Goal: Information Seeking & Learning: Learn about a topic

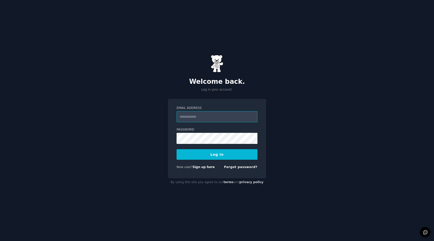
click at [220, 112] on input "Email Address" at bounding box center [217, 116] width 81 height 11
type input "**********"
click at [177, 149] on button "Log In" at bounding box center [217, 154] width 81 height 11
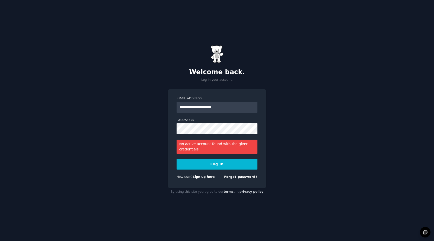
click at [236, 178] on div "Forgot password?" at bounding box center [240, 178] width 33 height 6
click at [236, 178] on link "Forgot password?" at bounding box center [240, 177] width 33 height 4
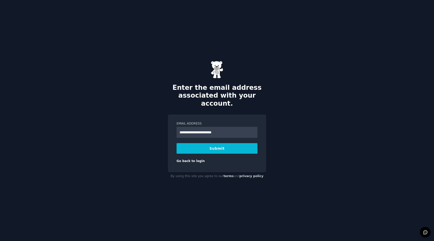
type input "**********"
click at [220, 147] on button "Submit" at bounding box center [217, 148] width 81 height 11
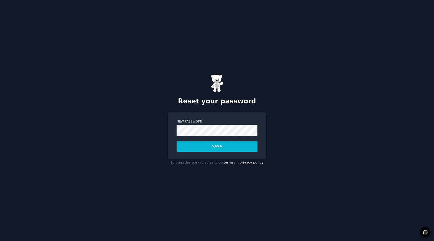
click at [220, 148] on button "Save" at bounding box center [217, 146] width 81 height 11
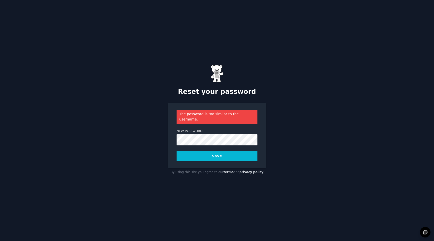
click at [210, 153] on button "Save" at bounding box center [217, 155] width 81 height 11
click at [223, 153] on button "Save" at bounding box center [217, 155] width 81 height 11
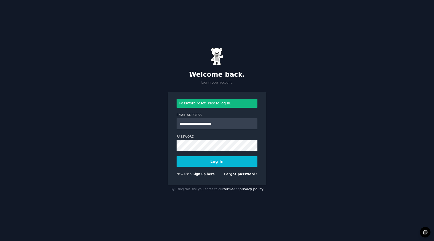
type input "**********"
click at [177, 156] on button "Log In" at bounding box center [217, 161] width 81 height 11
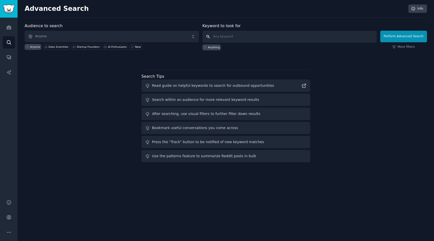
click at [238, 37] on input "text" at bounding box center [289, 37] width 174 height 12
click at [13, 29] on link "Audiences" at bounding box center [9, 27] width 12 height 12
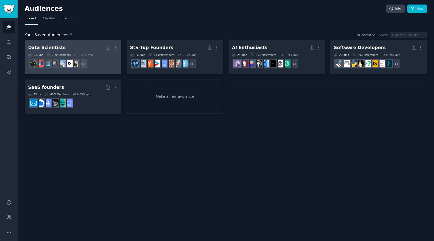
click at [69, 49] on h2 "Data Scientists More" at bounding box center [73, 47] width 90 height 9
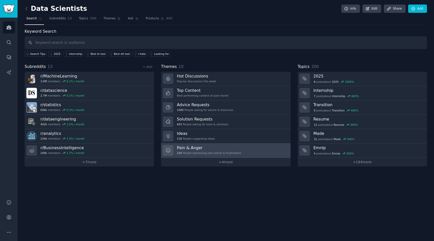
click at [205, 146] on h3 "Pain & Anger" at bounding box center [209, 147] width 64 height 5
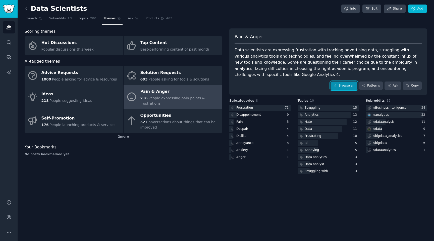
click at [350, 81] on link "Browse all" at bounding box center [343, 85] width 27 height 9
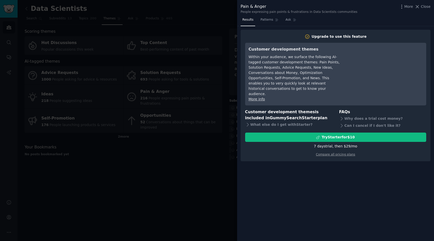
click at [361, 143] on div "7 days trial, then $ 29 /mo" at bounding box center [335, 145] width 181 height 5
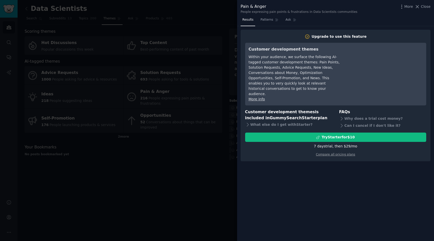
click at [361, 143] on div "7 days trial, then $ 29 /mo" at bounding box center [335, 145] width 181 height 5
click at [217, 139] on div at bounding box center [217, 120] width 434 height 241
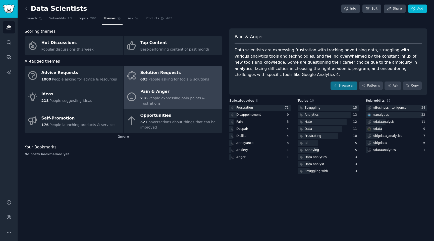
click at [180, 74] on div "Solution Requests" at bounding box center [174, 73] width 69 height 8
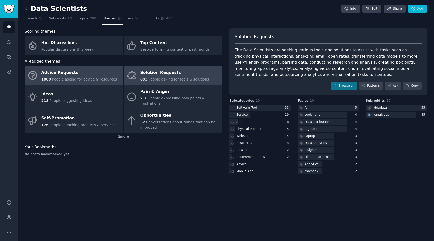
click at [74, 73] on div "Advice Requests" at bounding box center [79, 73] width 76 height 8
